Goal: Check status: Check status

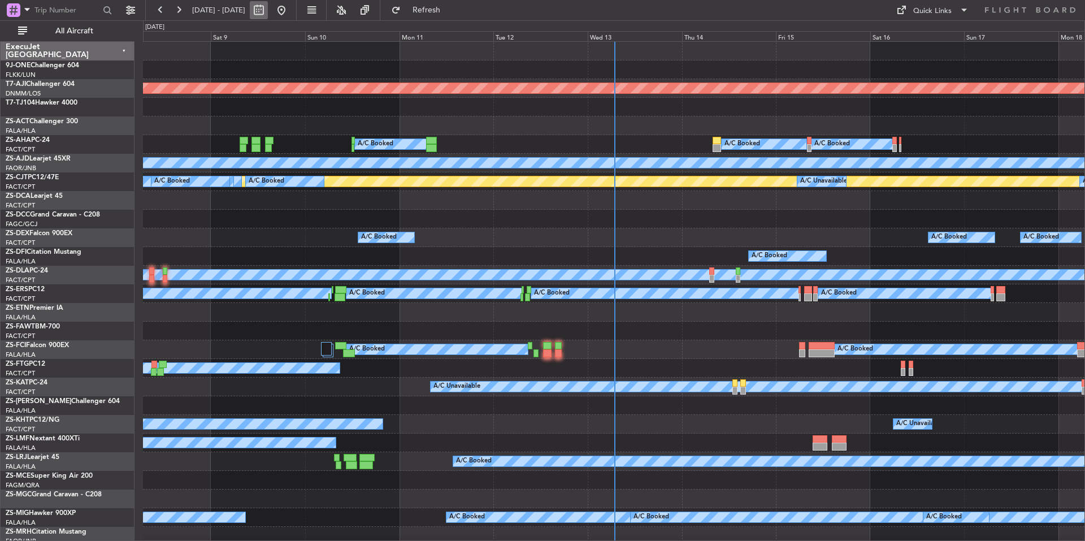
click at [268, 8] on button at bounding box center [259, 10] width 18 height 18
select select "8"
select select "2025"
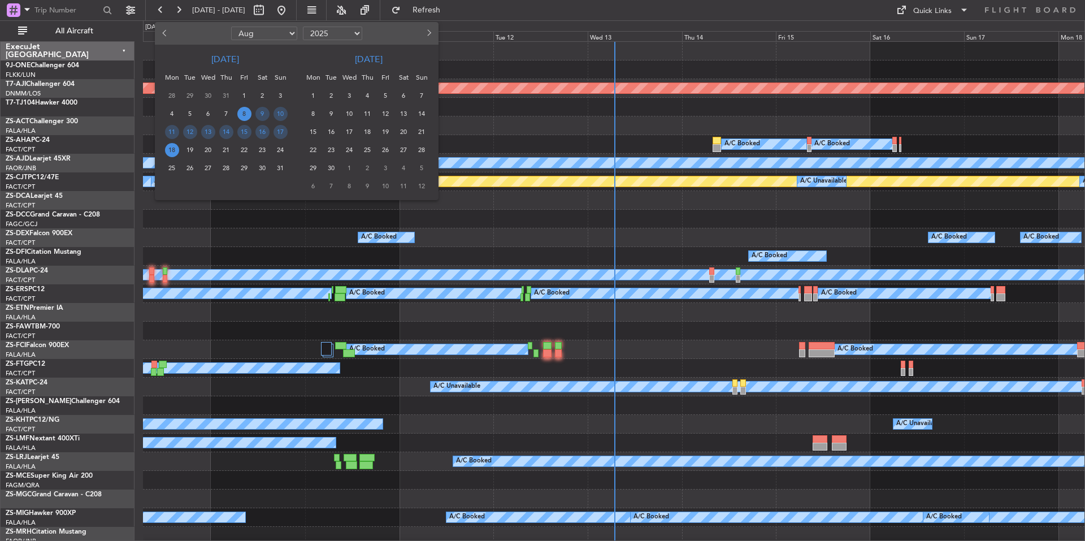
click at [164, 35] on span "Previous month" at bounding box center [166, 32] width 7 height 7
click at [384, 147] on span "23" at bounding box center [386, 150] width 14 height 14
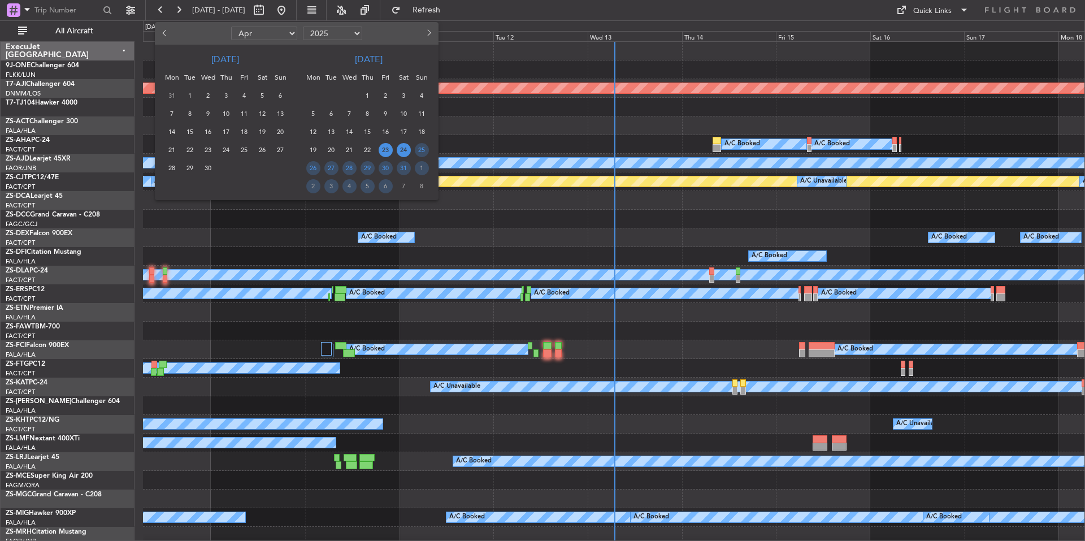
click at [401, 147] on span "24" at bounding box center [404, 150] width 14 height 14
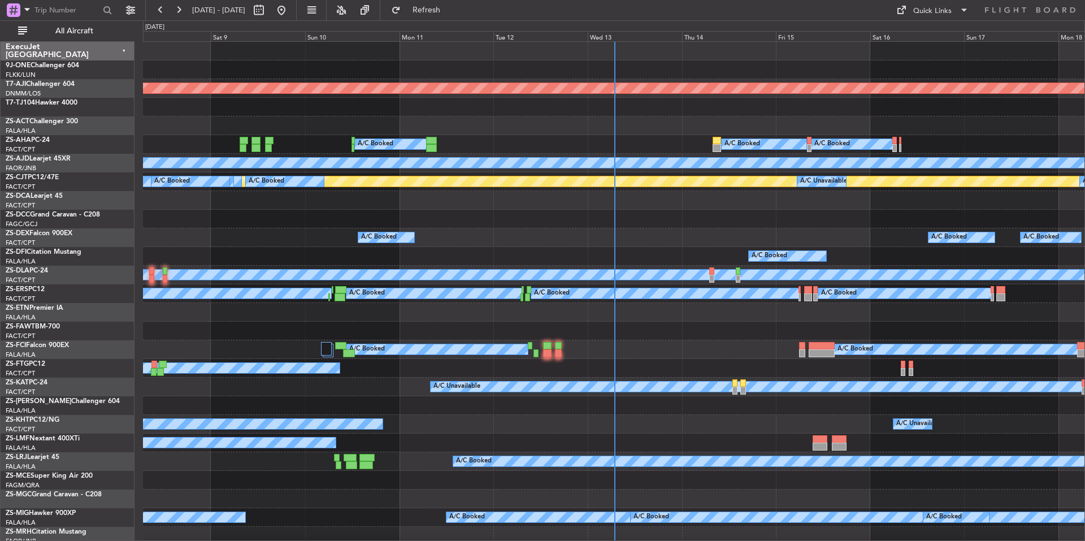
select select "5"
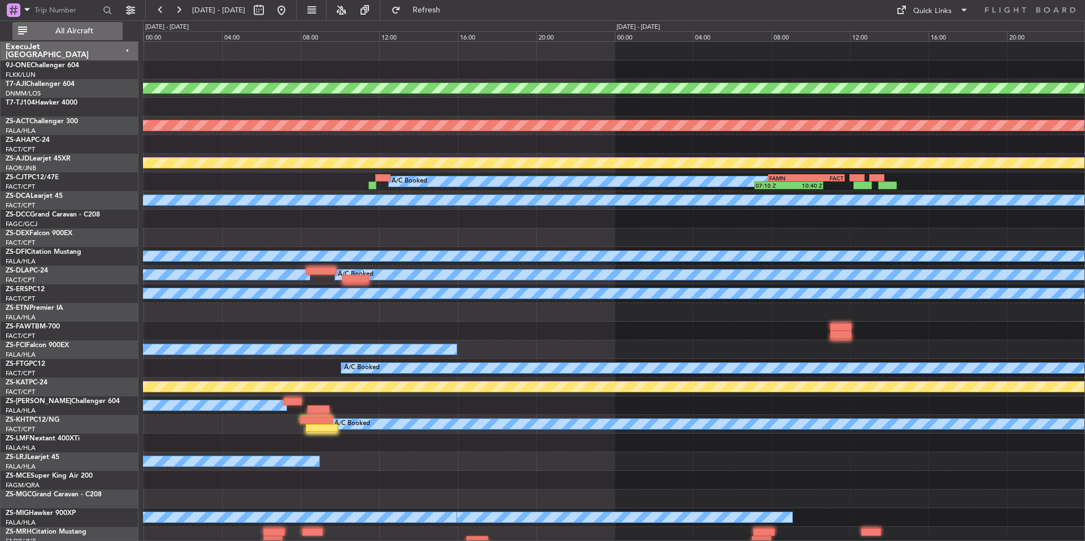
click at [58, 29] on span "All Aircraft" at bounding box center [74, 31] width 90 height 8
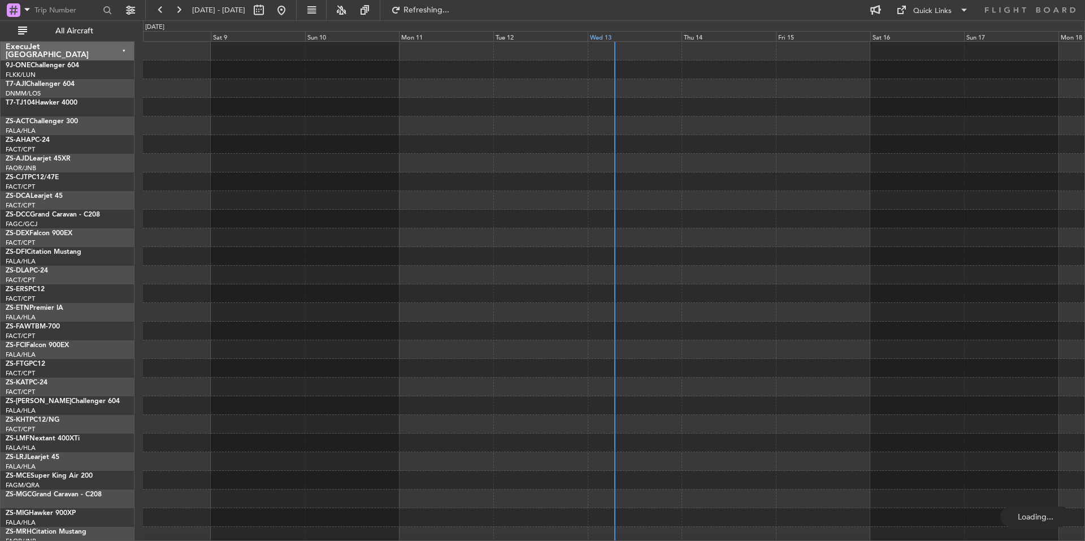
click at [640, 33] on div "Wed 13" at bounding box center [635, 36] width 94 height 10
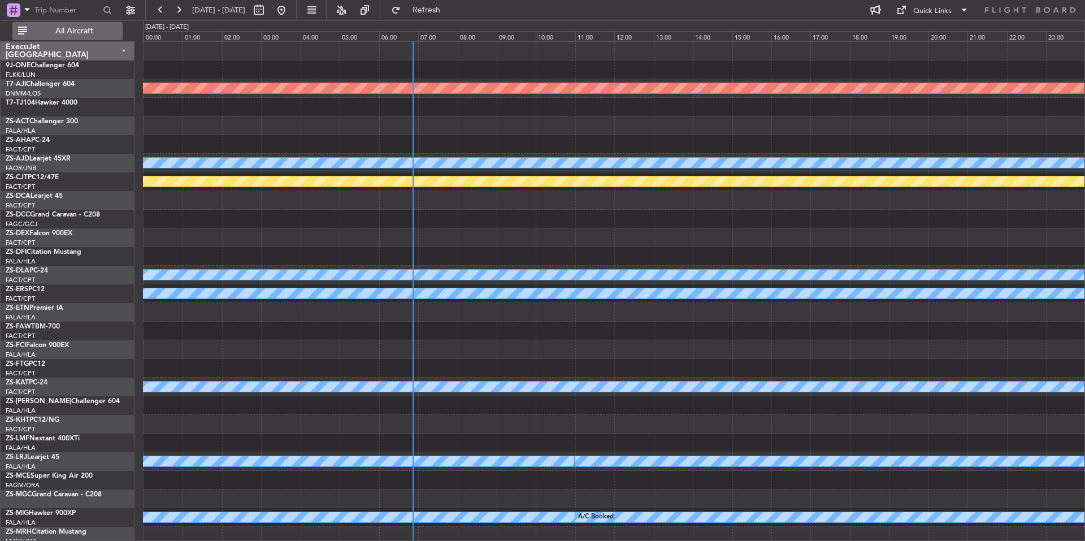
click at [76, 27] on span "All Aircraft" at bounding box center [74, 31] width 90 height 8
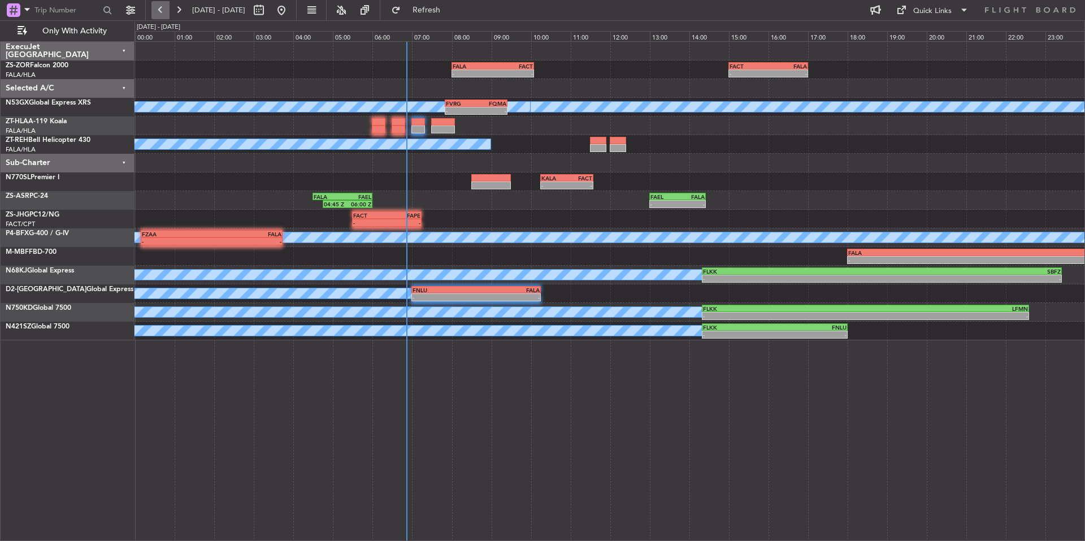
click at [157, 5] on button at bounding box center [161, 10] width 18 height 18
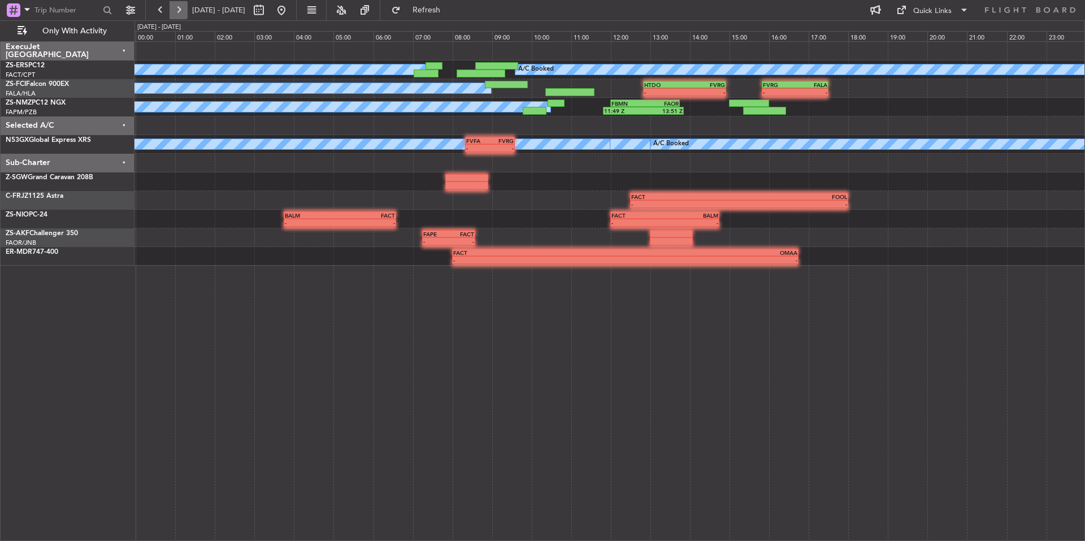
click at [185, 8] on button at bounding box center [179, 10] width 18 height 18
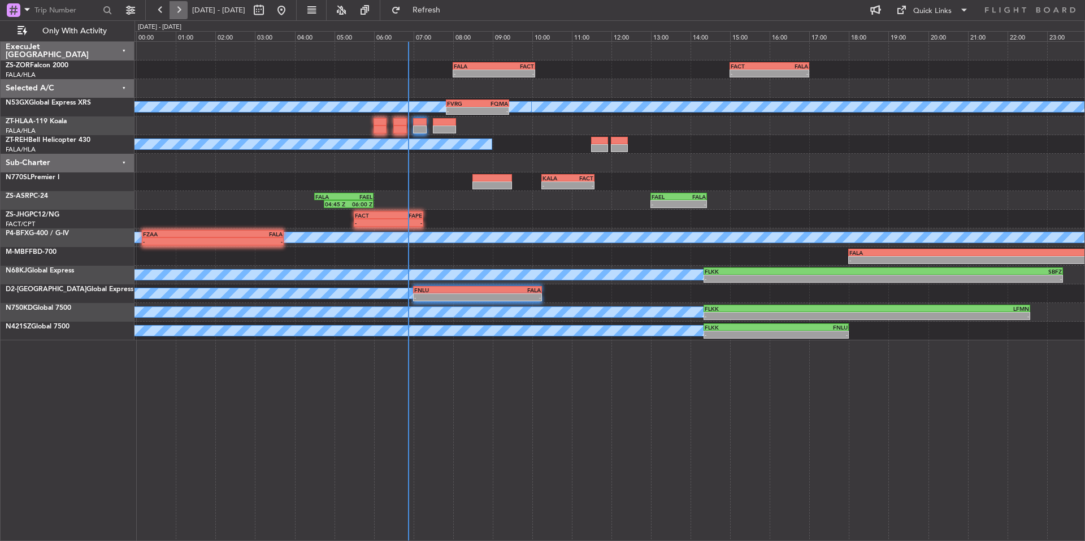
click at [185, 8] on button at bounding box center [179, 10] width 18 height 18
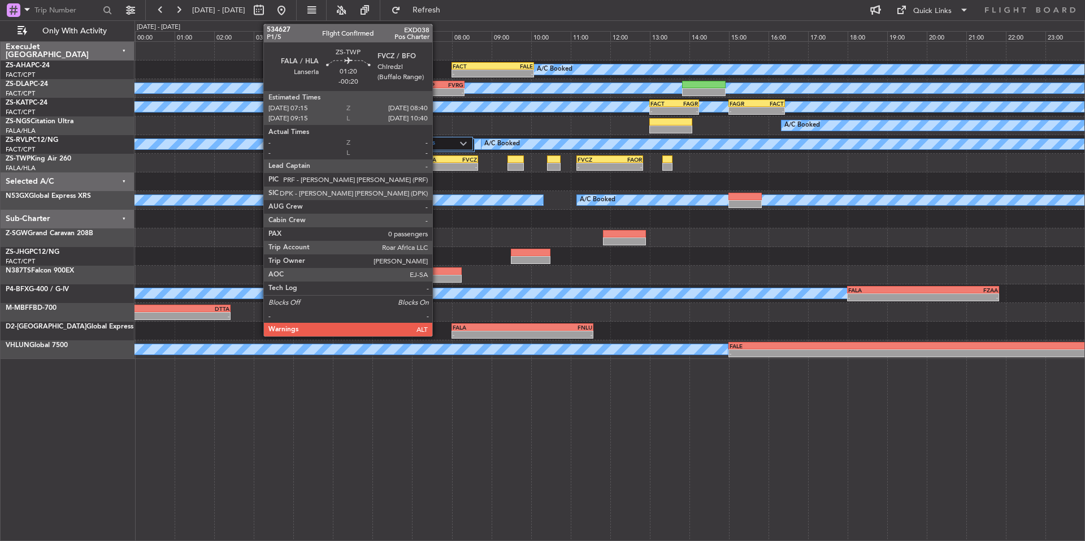
click at [438, 161] on div "FALA" at bounding box center [436, 159] width 27 height 7
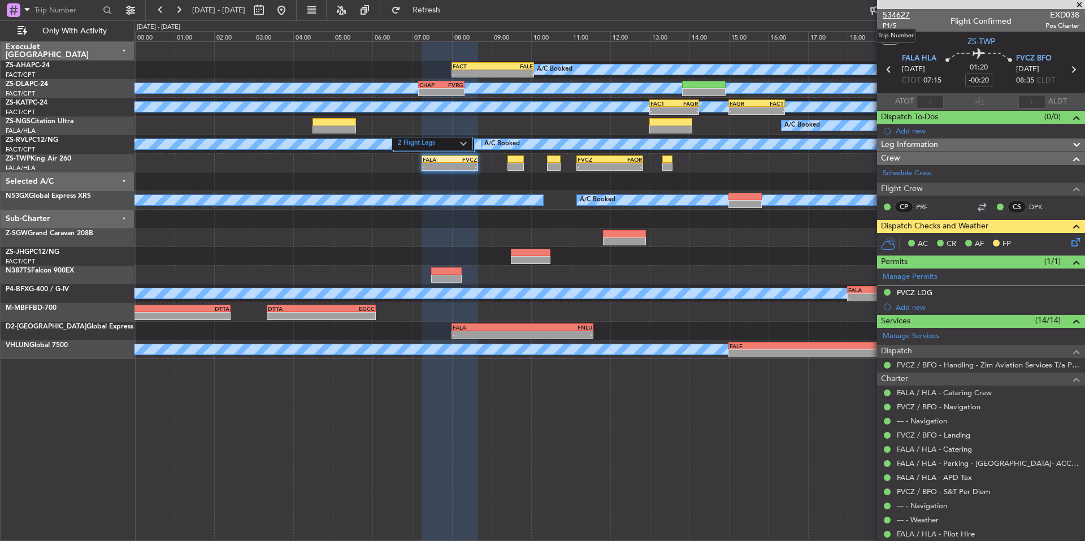
click at [907, 17] on span "534627" at bounding box center [896, 15] width 27 height 12
click at [159, 6] on button at bounding box center [161, 10] width 18 height 18
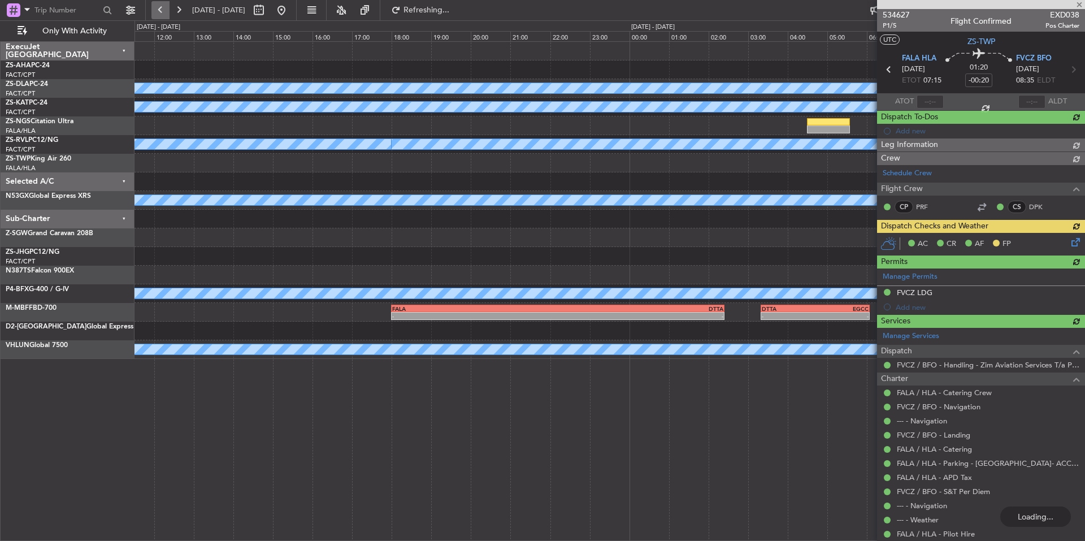
click at [159, 6] on button at bounding box center [161, 10] width 18 height 18
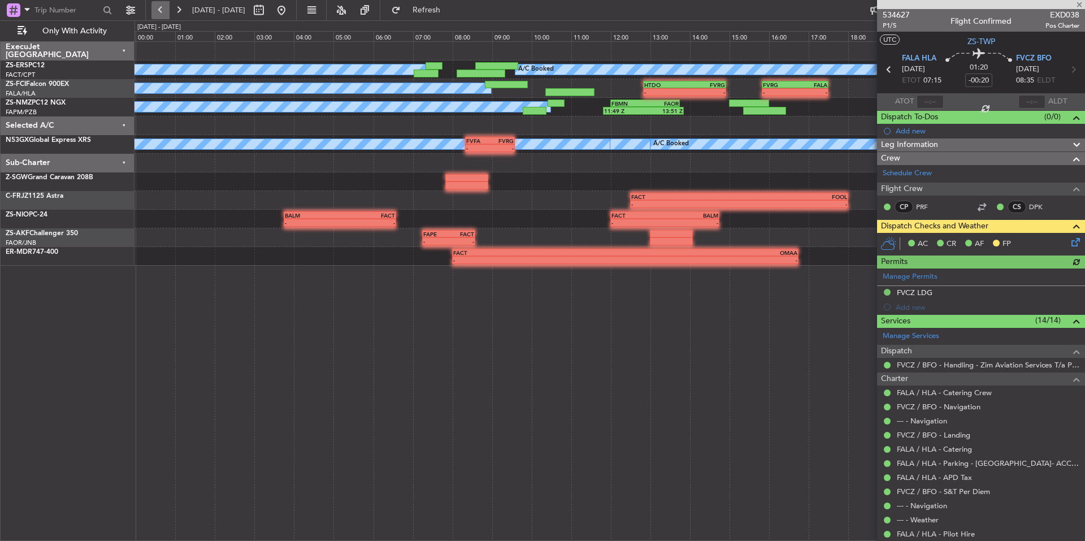
click at [159, 6] on button at bounding box center [161, 10] width 18 height 18
